Goal: Information Seeking & Learning: Understand process/instructions

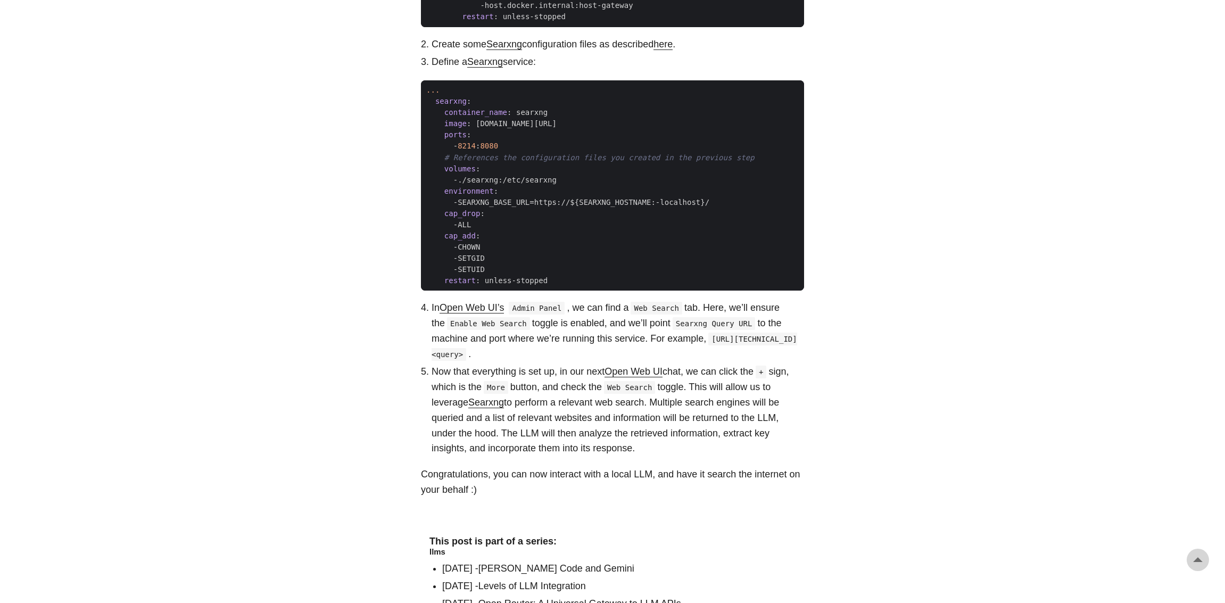
scroll to position [1343, 0]
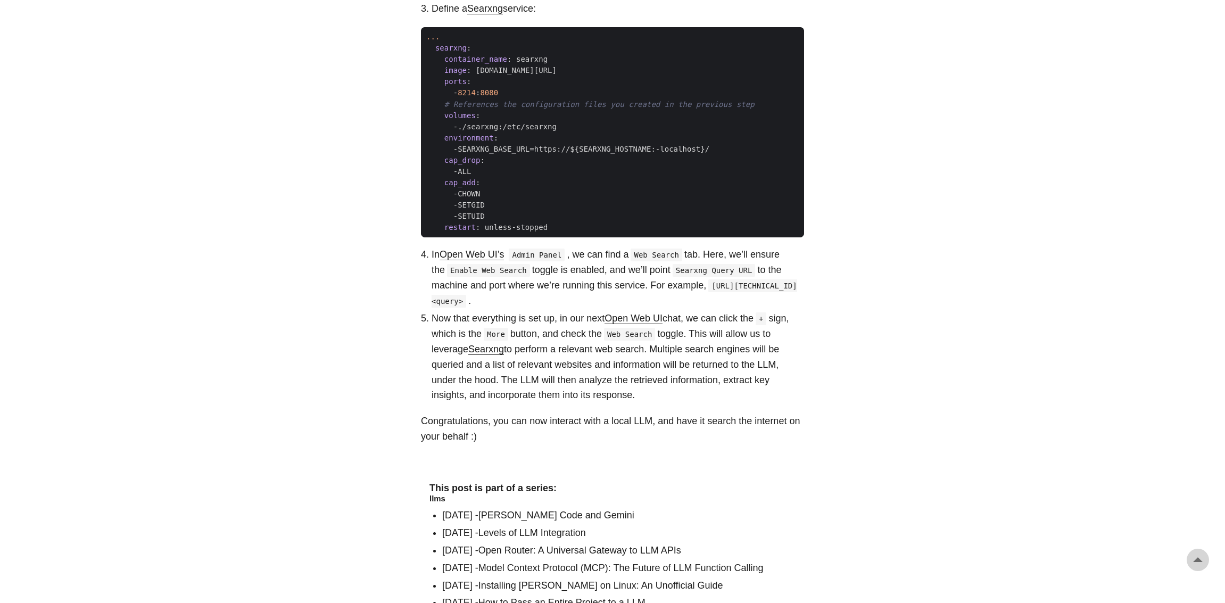
click at [568, 286] on li "In Open Web UI’s Admin Panel , we can find a Web Search tab. Here, we’ll ensure…" at bounding box center [617, 277] width 372 height 61
click at [525, 315] on li "Now that everything is set up, in our next Open Web UI chat, we can click the +…" at bounding box center [617, 357] width 372 height 92
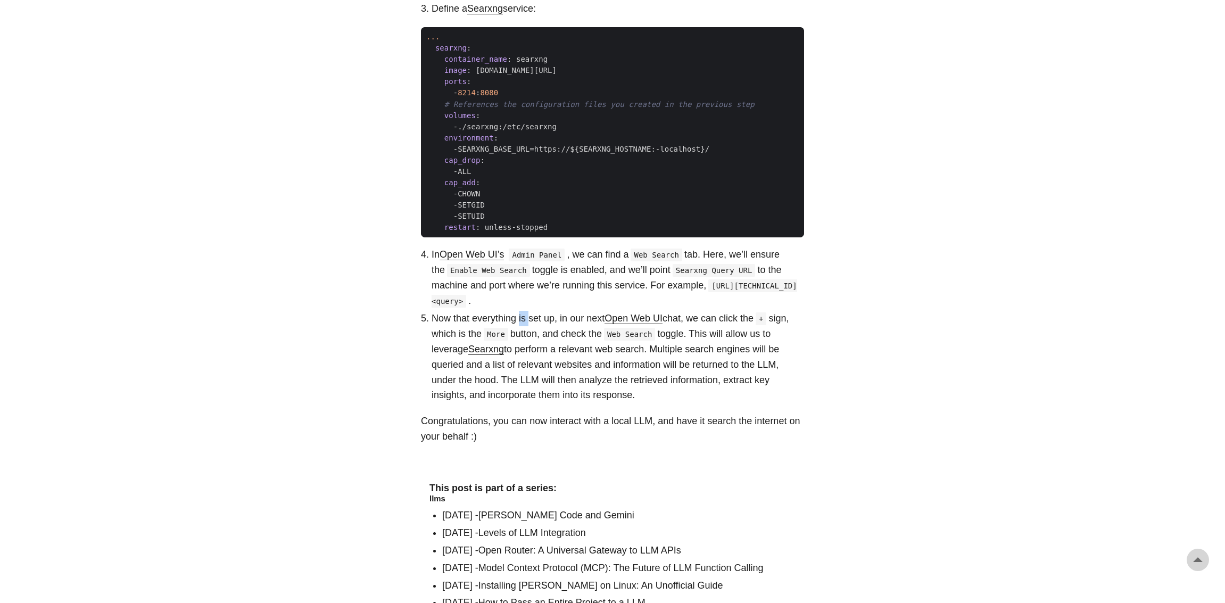
click at [525, 315] on li "Now that everything is set up, in our next Open Web UI chat, we can click the +…" at bounding box center [617, 357] width 372 height 92
click at [525, 330] on li "Now that everything is set up, in our next Open Web UI chat, we can click the +…" at bounding box center [617, 357] width 372 height 92
click at [531, 347] on li "Now that everything is set up, in our next Open Web UI chat, we can click the +…" at bounding box center [617, 357] width 372 height 92
click at [531, 356] on li "Now that everything is set up, in our next Open Web UI chat, we can click the +…" at bounding box center [617, 357] width 372 height 92
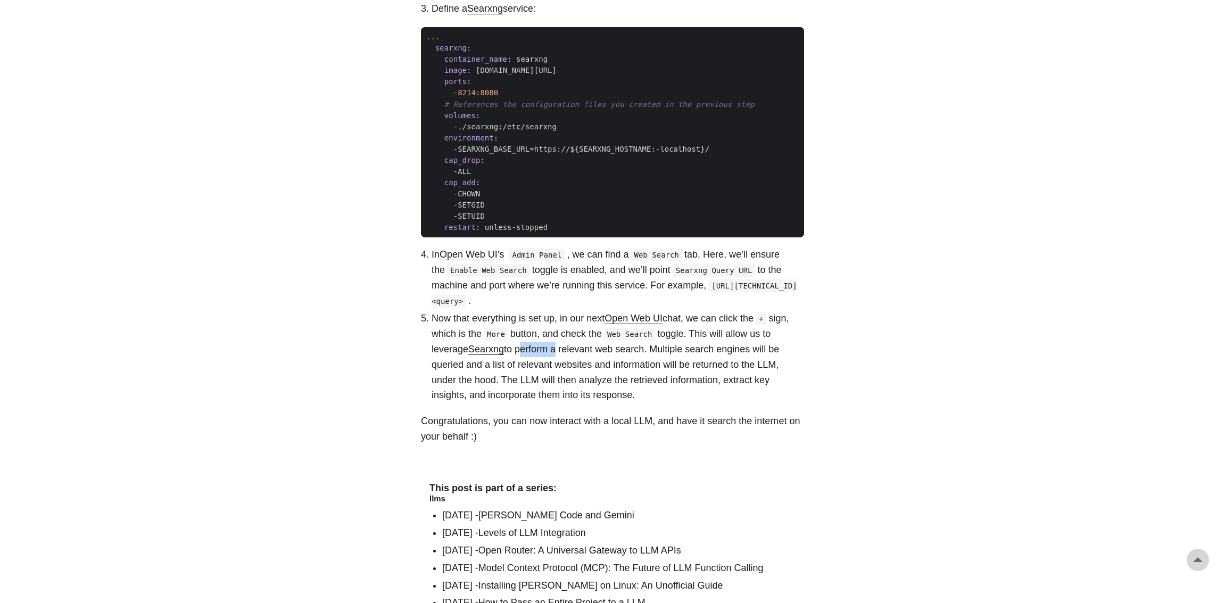
click at [531, 356] on li "Now that everything is set up, in our next Open Web UI chat, we can click the +…" at bounding box center [617, 357] width 372 height 92
click at [568, 354] on li "Now that everything is set up, in our next Open Web UI chat, we can click the +…" at bounding box center [617, 357] width 372 height 92
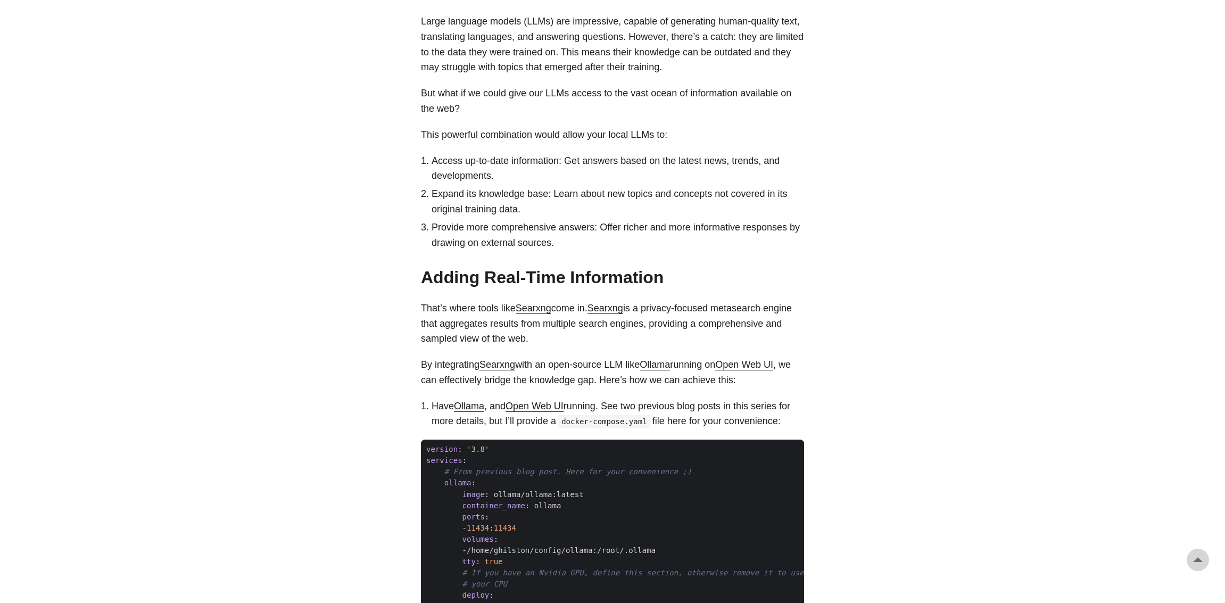
scroll to position [545, 0]
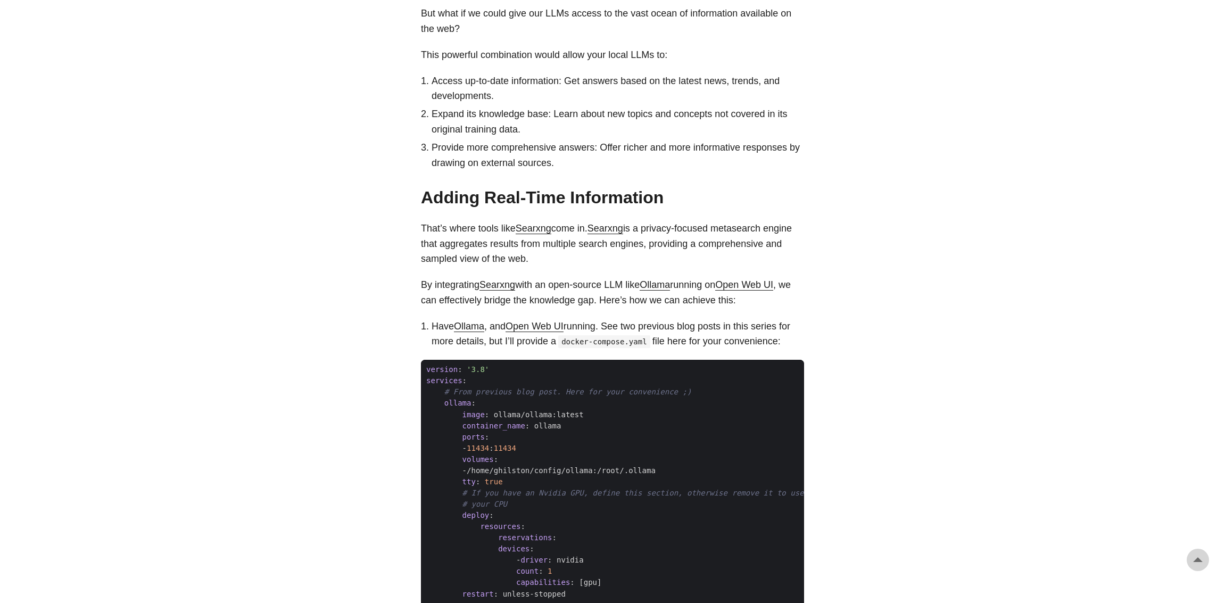
click at [532, 229] on link "Searxng" at bounding box center [534, 228] width 36 height 11
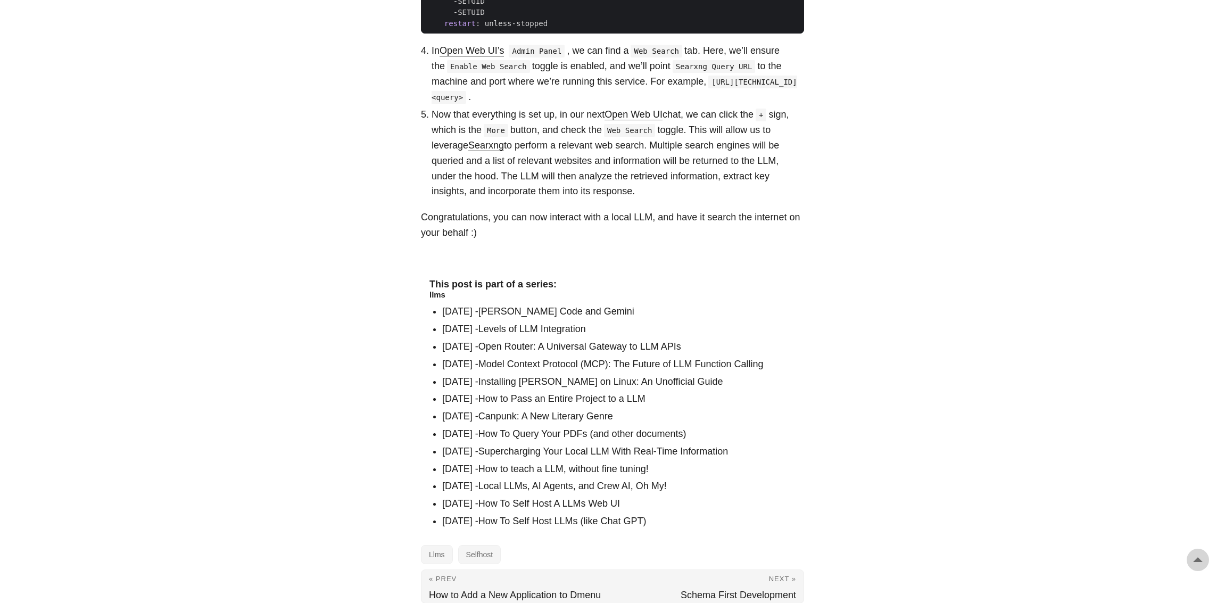
scroll to position [1417, 0]
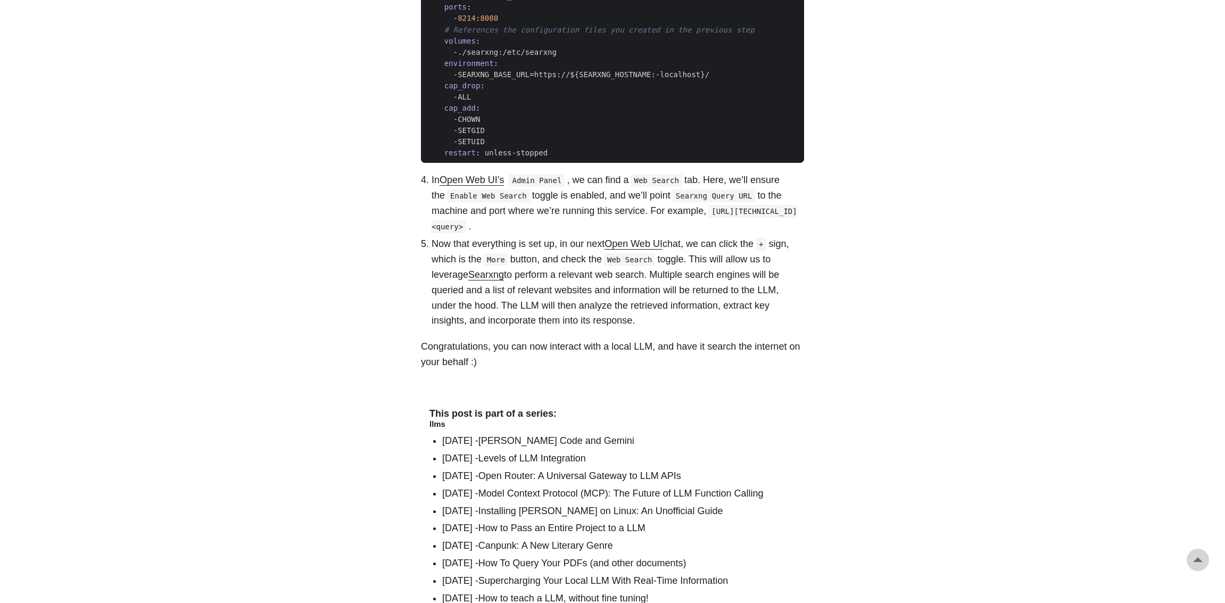
drag, startPoint x: 671, startPoint y: 212, endPoint x: 468, endPoint y: 222, distance: 202.9
click at [468, 222] on code "[URL][TECHNICAL_ID]<query>" at bounding box center [613, 219] width 365 height 28
copy code "[URL][TECHNICAL_ID]<query>"
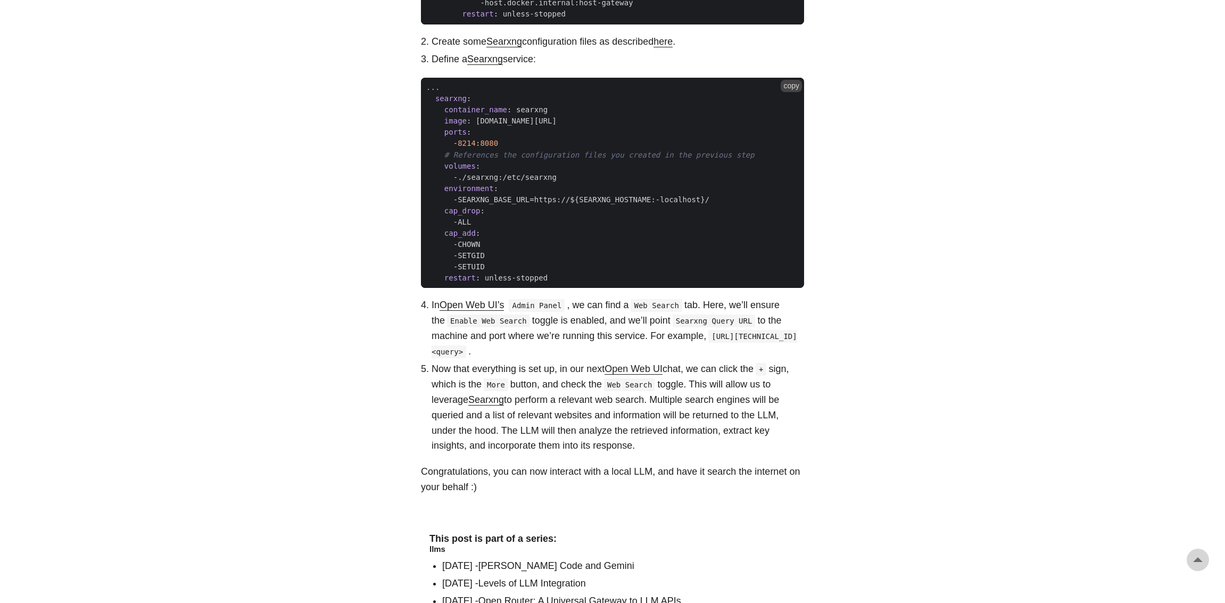
scroll to position [1311, 0]
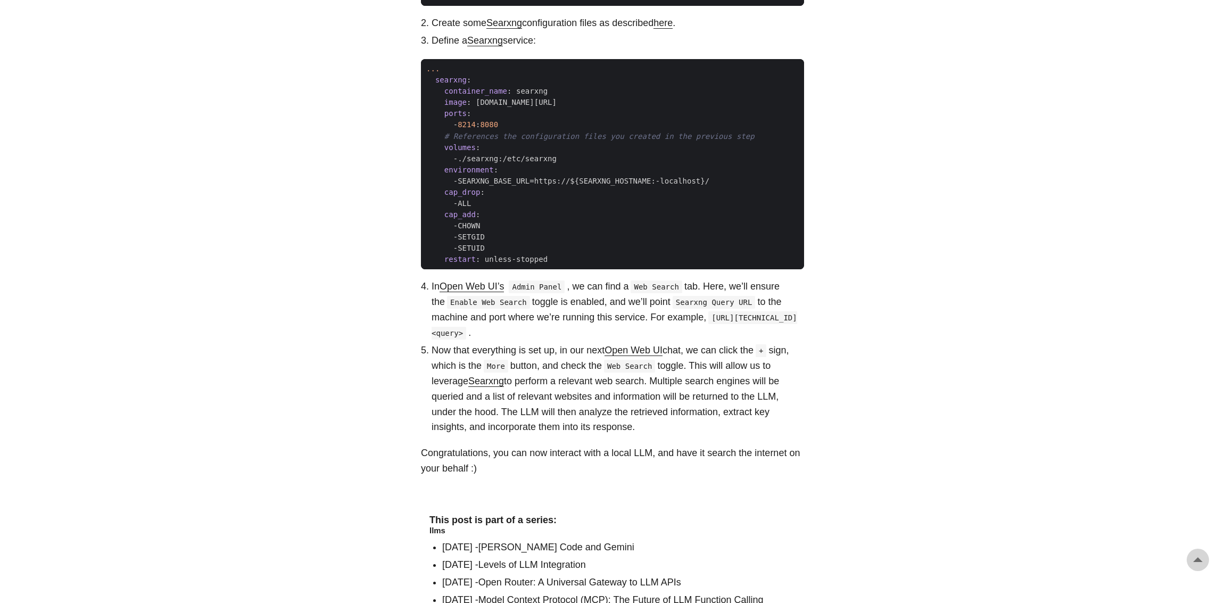
click at [570, 302] on li "In Open Web UI’s Admin Panel , we can find a Web Search tab. Here, we’ll ensure…" at bounding box center [617, 309] width 372 height 61
click at [522, 319] on li "In Open Web UI’s Admin Panel , we can find a Web Search tab. Here, we’ll ensure…" at bounding box center [617, 309] width 372 height 61
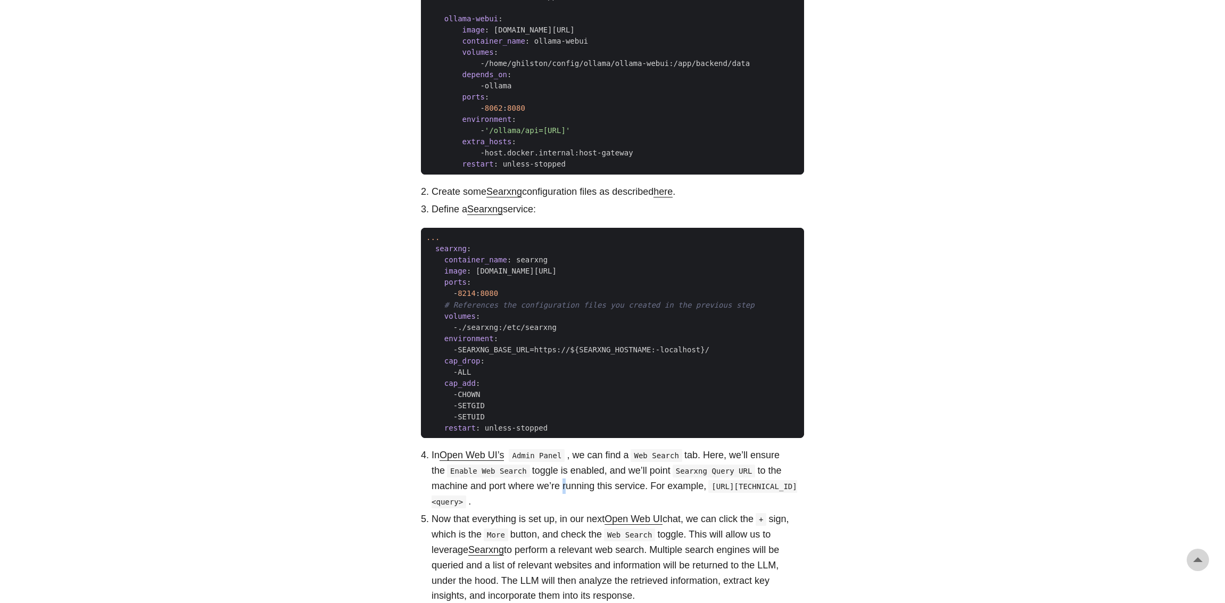
scroll to position [1204, 0]
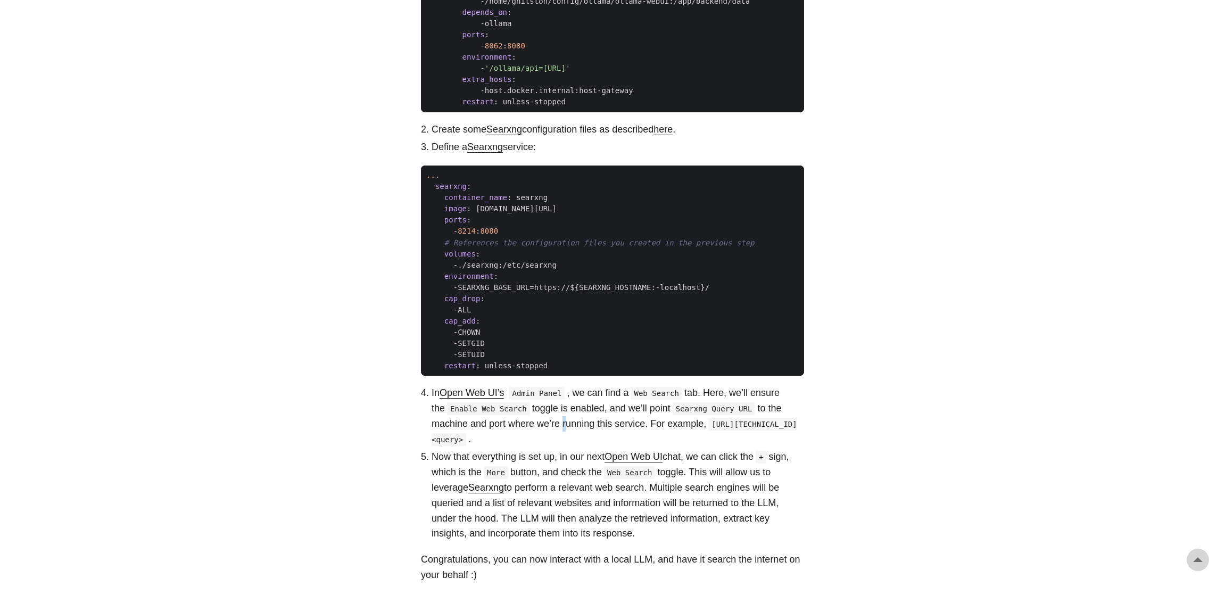
click at [663, 126] on link "here" at bounding box center [662, 129] width 19 height 11
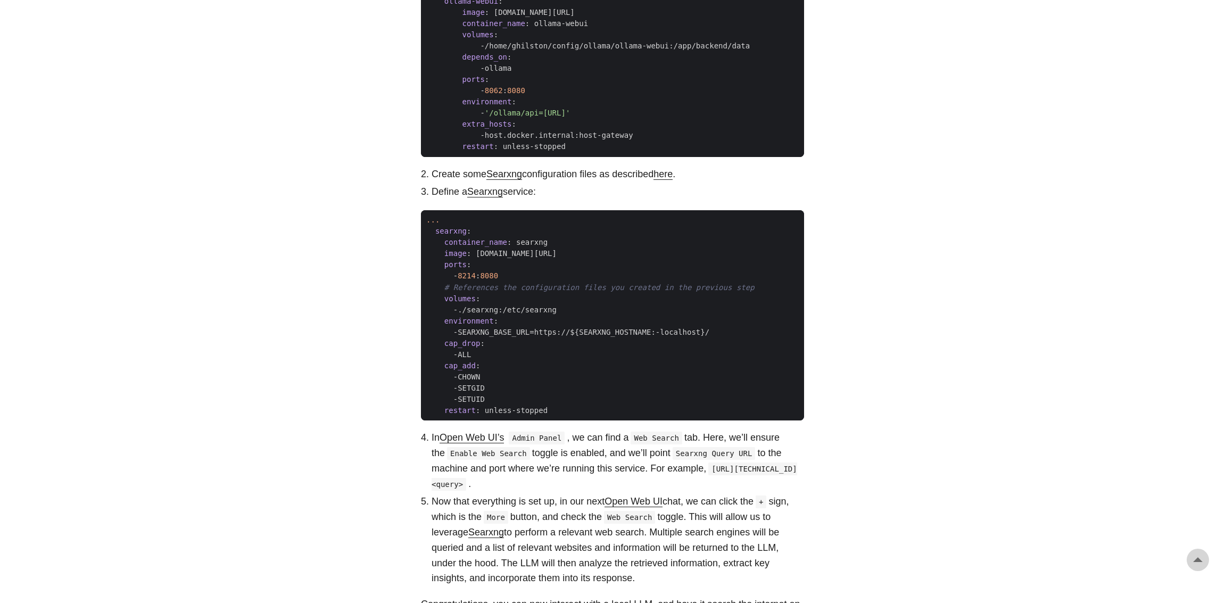
scroll to position [1045, 0]
